Goal: Task Accomplishment & Management: Manage account settings

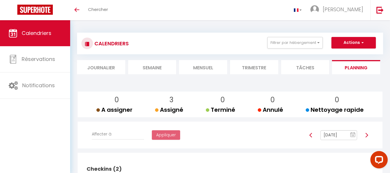
click at [206, 69] on li "Mensuel" at bounding box center [203, 67] width 48 height 14
select select
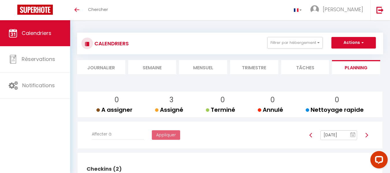
select select
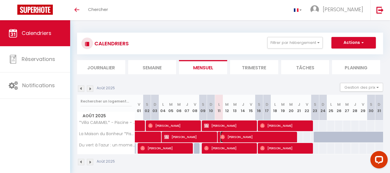
click at [293, 140] on span "[PERSON_NAME]" at bounding box center [257, 136] width 75 height 11
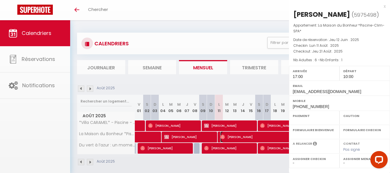
select select "OK"
select select "1"
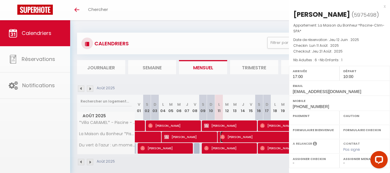
select select
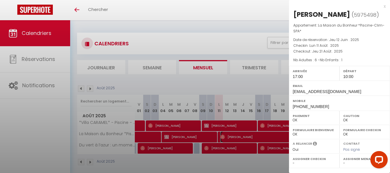
select select "45933"
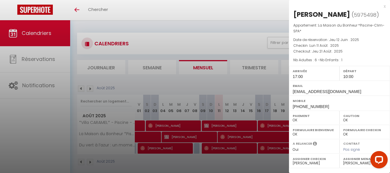
click at [36, 109] on div at bounding box center [195, 86] width 390 height 173
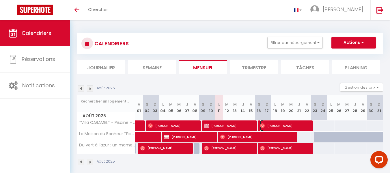
click at [298, 125] on span "[PERSON_NAME]" at bounding box center [285, 125] width 51 height 11
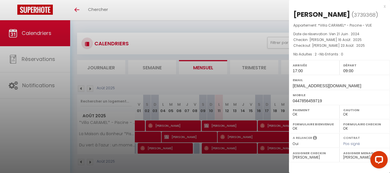
click at [250, 125] on div at bounding box center [195, 86] width 390 height 173
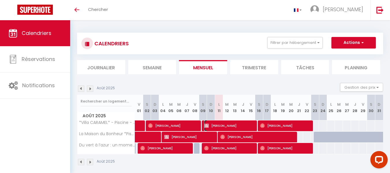
click at [250, 125] on span "[PERSON_NAME]" at bounding box center [229, 125] width 51 height 11
select select "1"
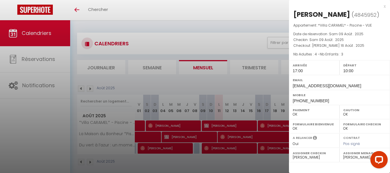
click at [249, 148] on div at bounding box center [195, 86] width 390 height 173
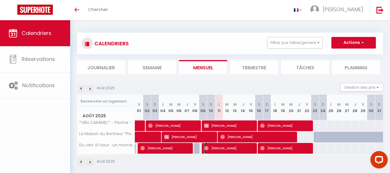
click at [249, 148] on span "[PERSON_NAME]" at bounding box center [229, 148] width 51 height 11
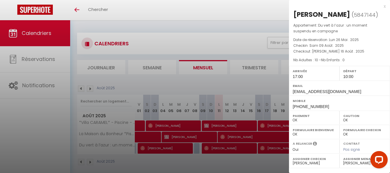
click at [42, 133] on div at bounding box center [195, 86] width 390 height 173
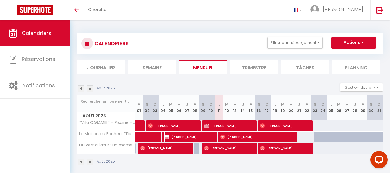
click at [196, 136] on span "[PERSON_NAME]" at bounding box center [189, 136] width 51 height 11
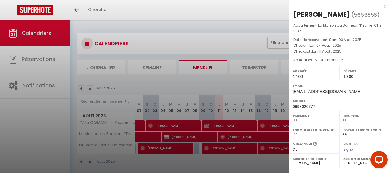
click at [232, 138] on div at bounding box center [195, 86] width 390 height 173
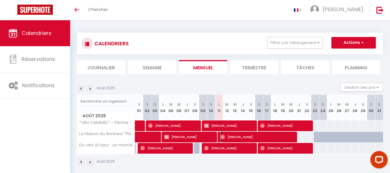
click at [232, 138] on span "[PERSON_NAME]" at bounding box center [257, 136] width 75 height 11
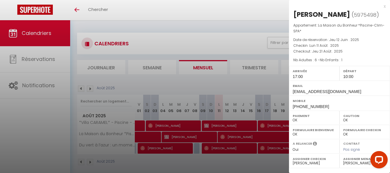
click at [244, 159] on div at bounding box center [195, 86] width 390 height 173
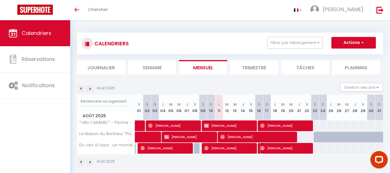
click at [285, 148] on span "[PERSON_NAME]" at bounding box center [285, 148] width 51 height 11
select select
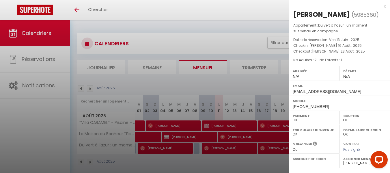
click at [252, 162] on div at bounding box center [195, 86] width 390 height 173
